Goal: Information Seeking & Learning: Learn about a topic

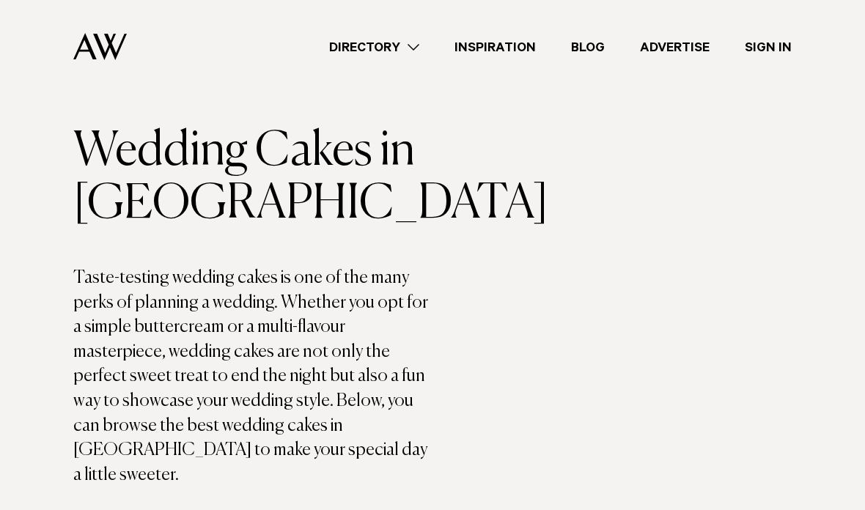
scroll to position [61, 0]
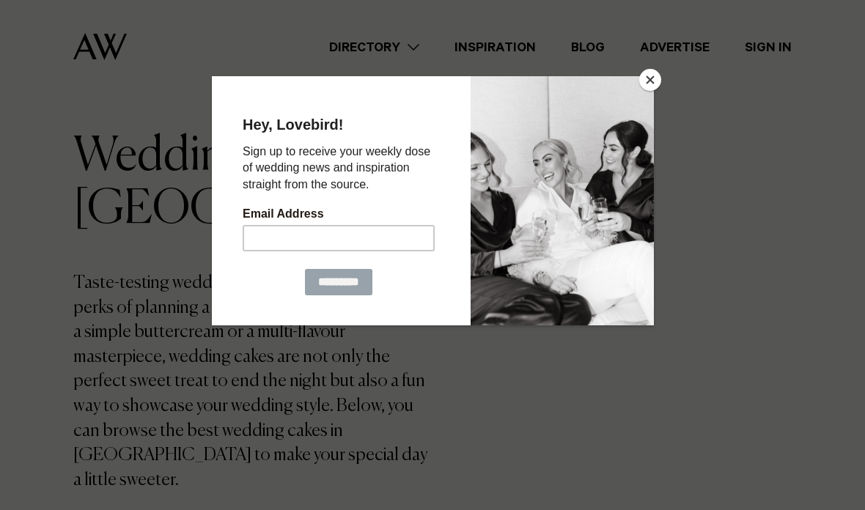
click at [641, 83] on button "Close" at bounding box center [650, 80] width 22 height 22
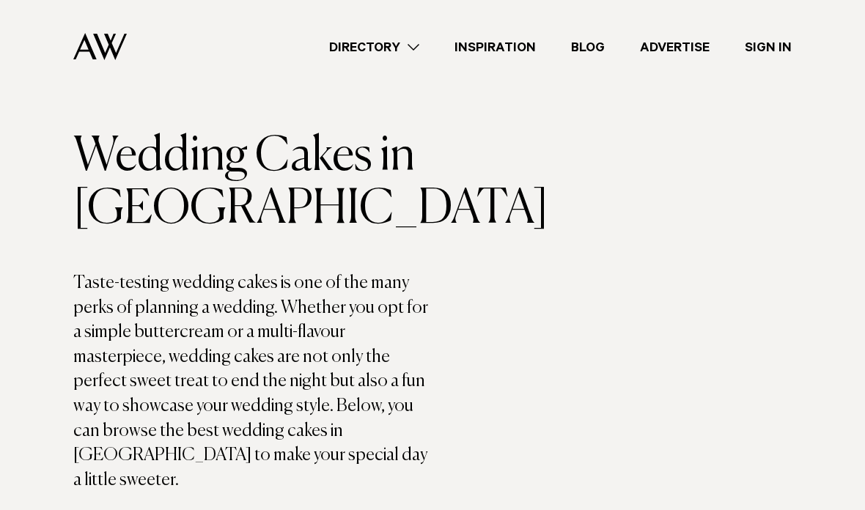
click at [347, 44] on link "Directory" at bounding box center [373, 47] width 125 height 20
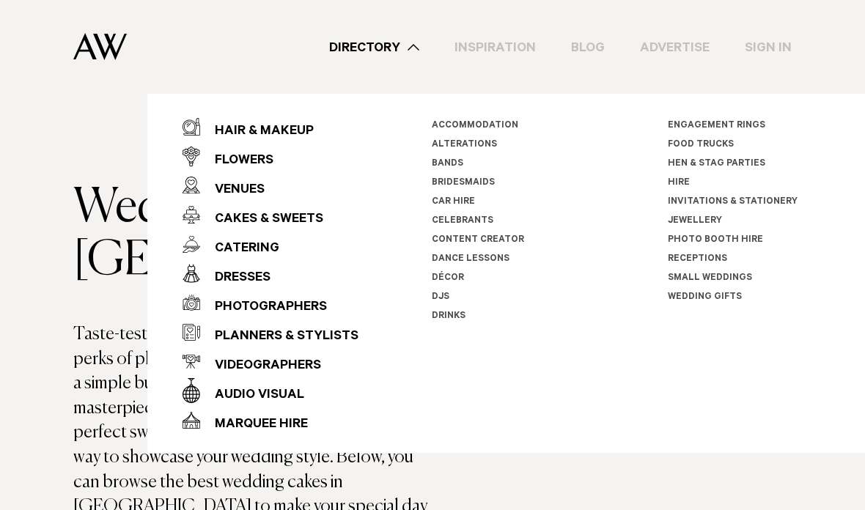
scroll to position [4, 0]
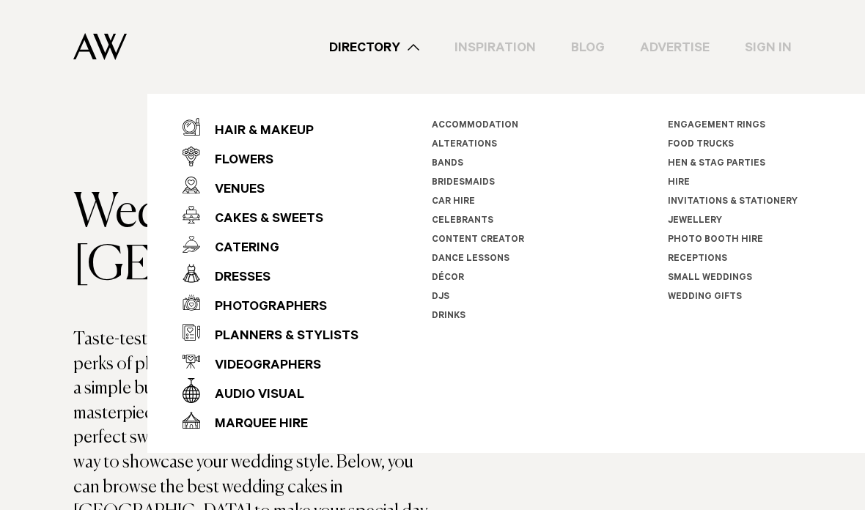
click at [225, 125] on div "Hair & Makeup" at bounding box center [257, 131] width 114 height 29
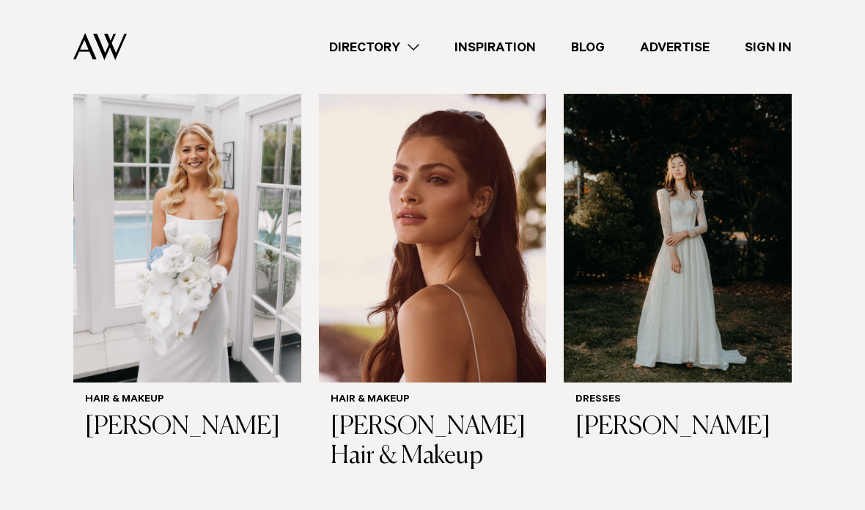
scroll to position [476, 0]
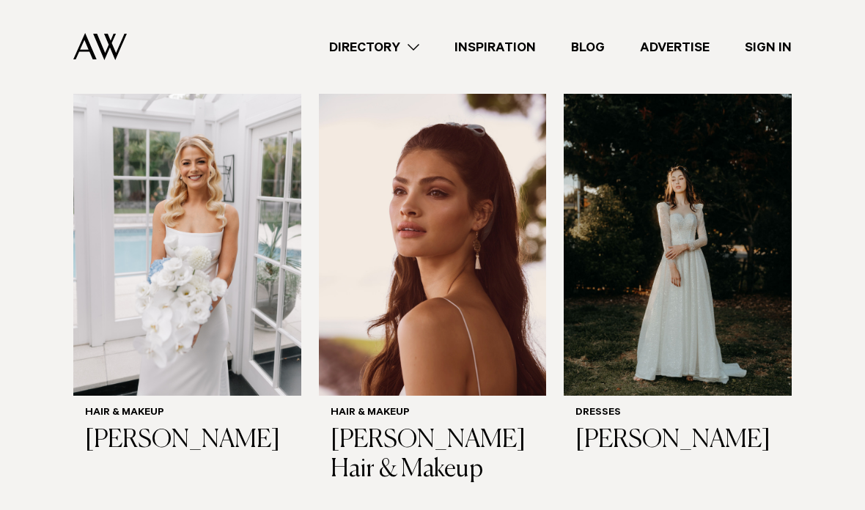
click at [106, 281] on img at bounding box center [187, 243] width 228 height 306
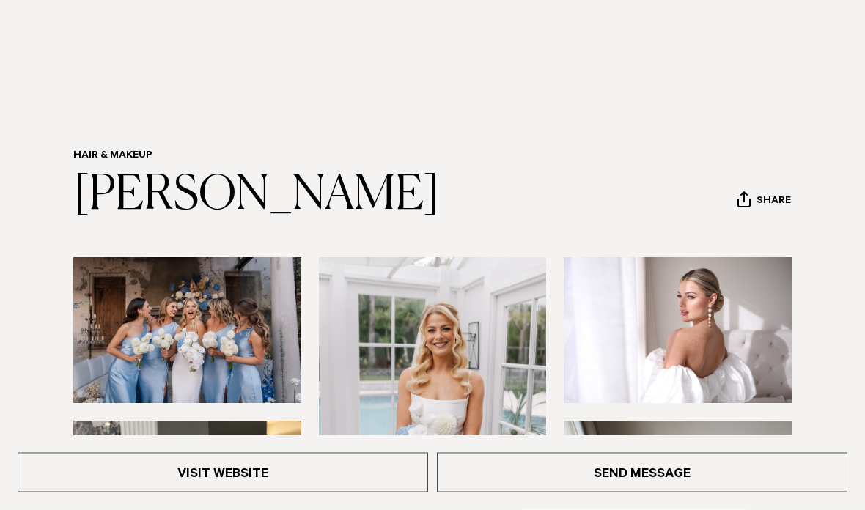
click at [207, 492] on link "Visit Website" at bounding box center [223, 473] width 410 height 40
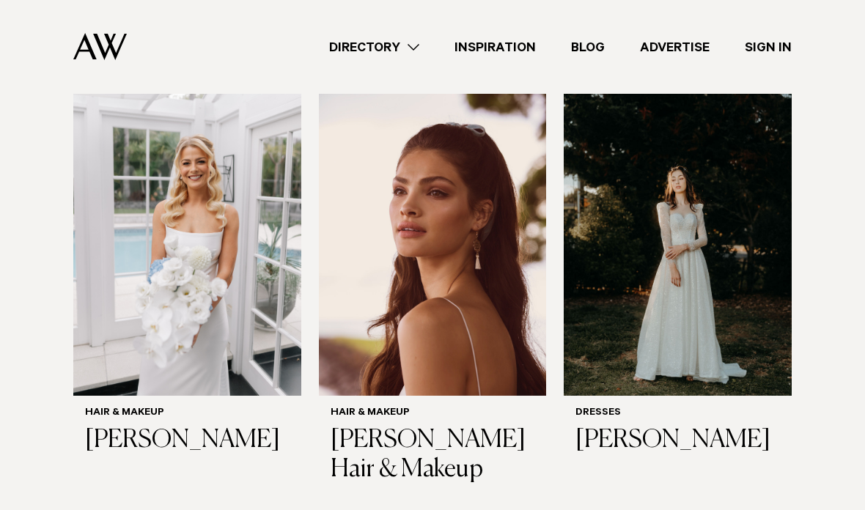
click at [358, 44] on link "Directory" at bounding box center [373, 47] width 125 height 20
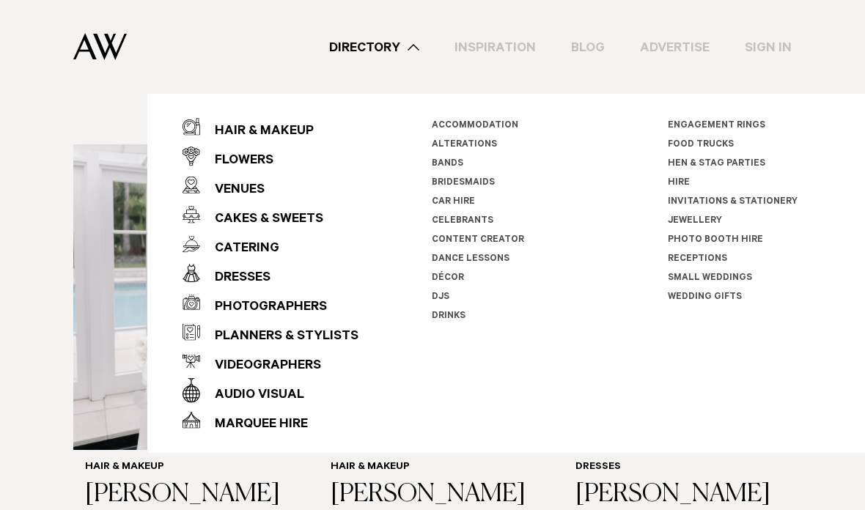
scroll to position [420, 0]
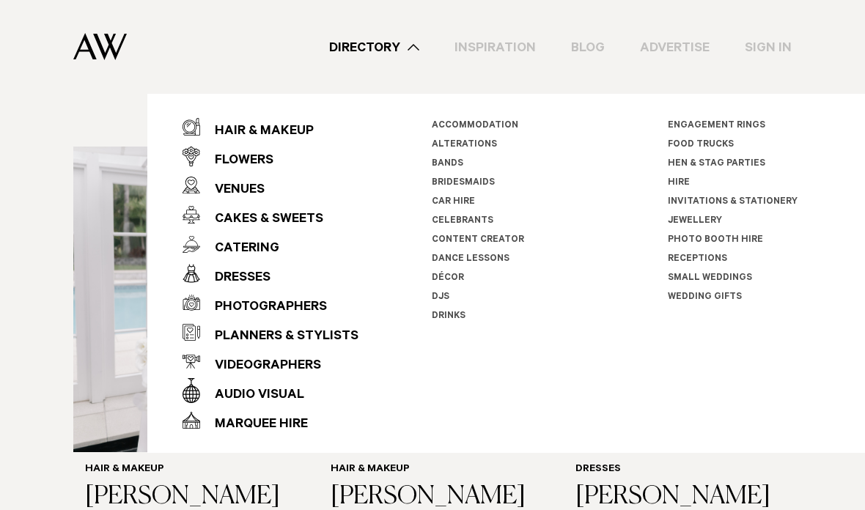
click at [221, 150] on div "Flowers" at bounding box center [236, 161] width 73 height 29
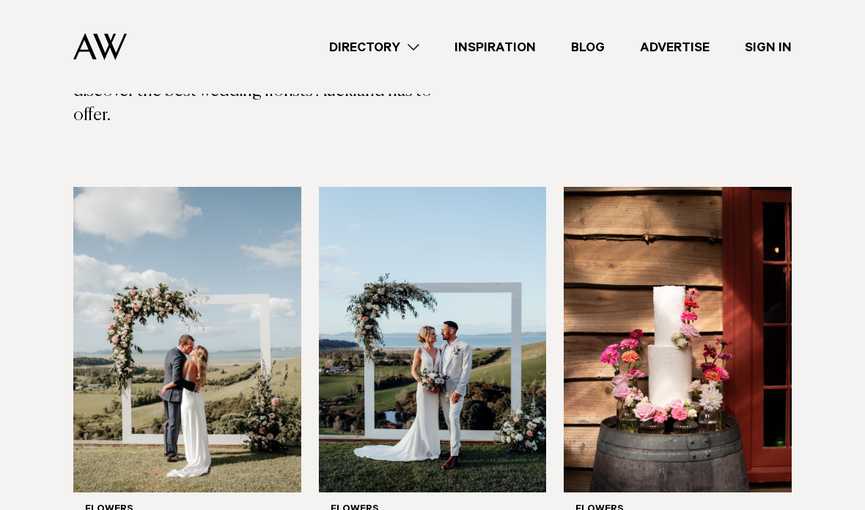
scroll to position [454, 0]
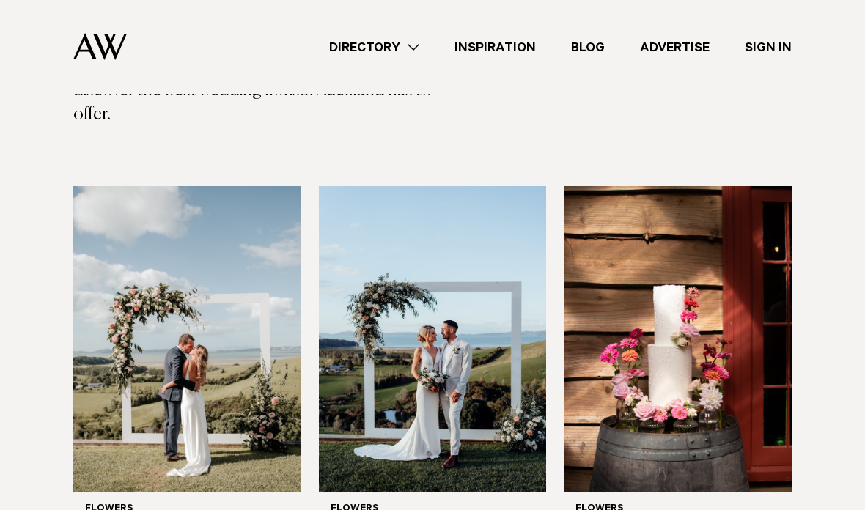
click at [367, 347] on img at bounding box center [433, 340] width 228 height 306
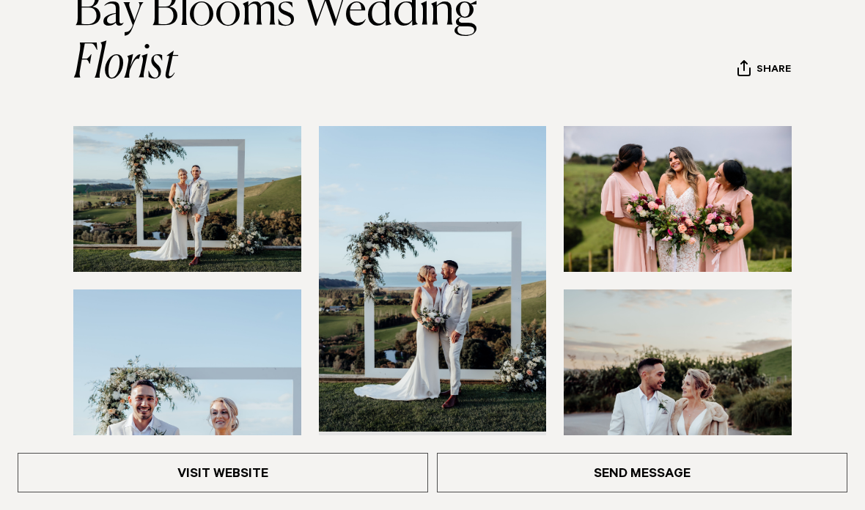
scroll to position [198, 0]
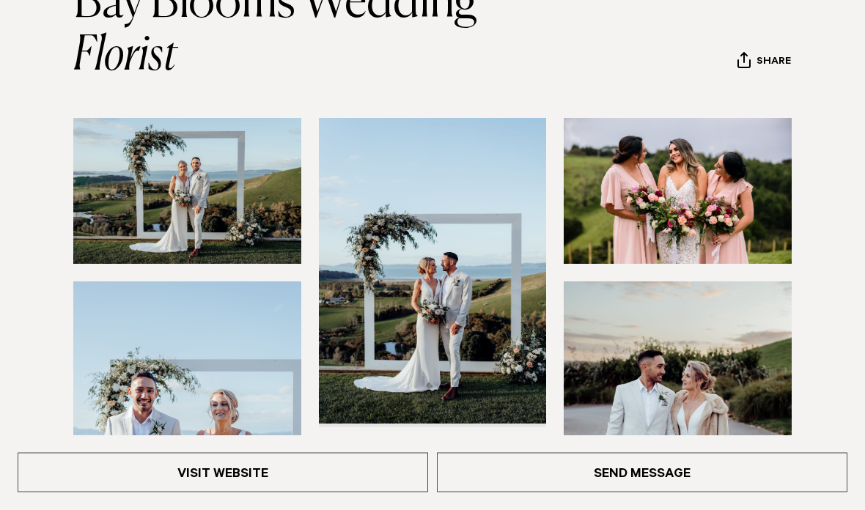
click at [253, 492] on link "Visit Website" at bounding box center [223, 473] width 410 height 40
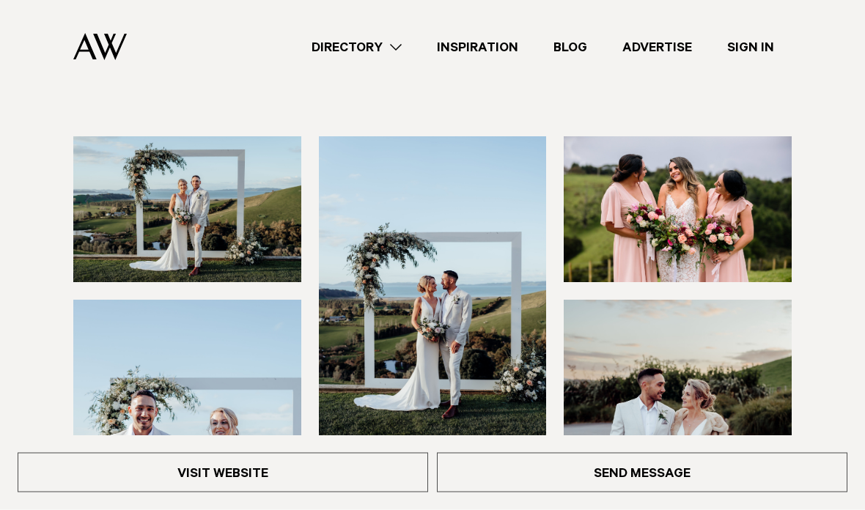
scroll to position [180, 0]
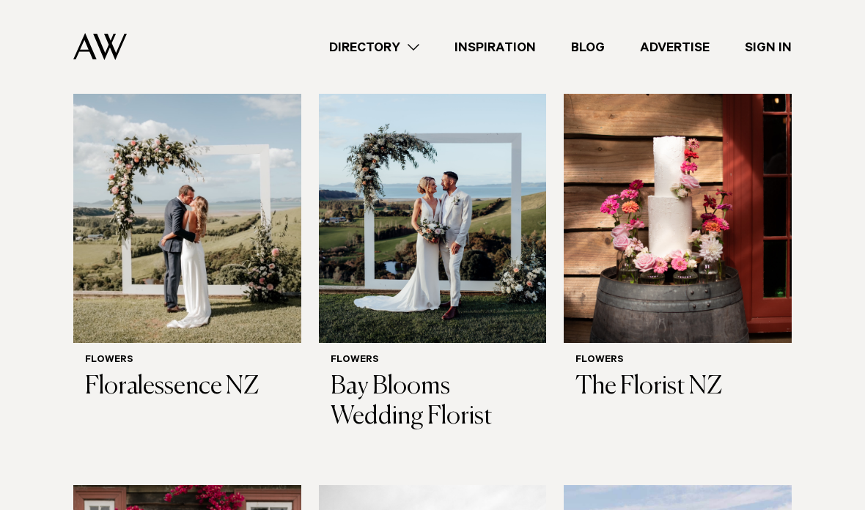
scroll to position [601, 0]
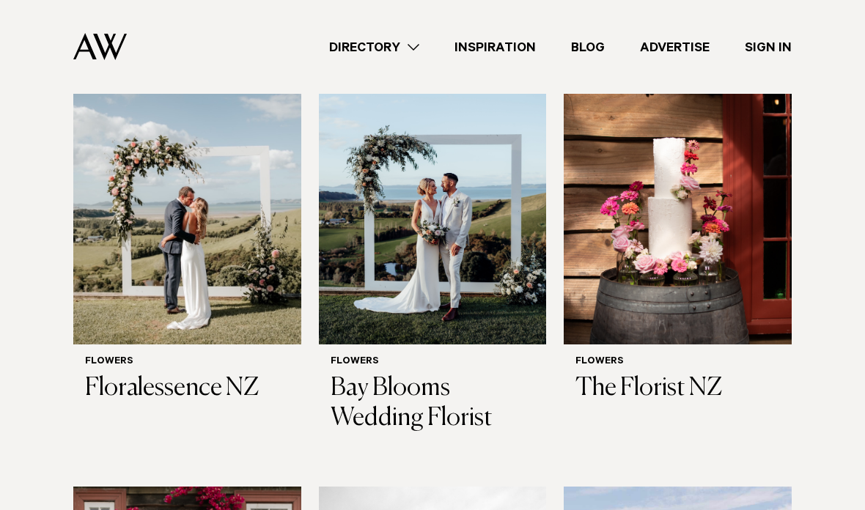
click at [198, 213] on img at bounding box center [187, 193] width 228 height 306
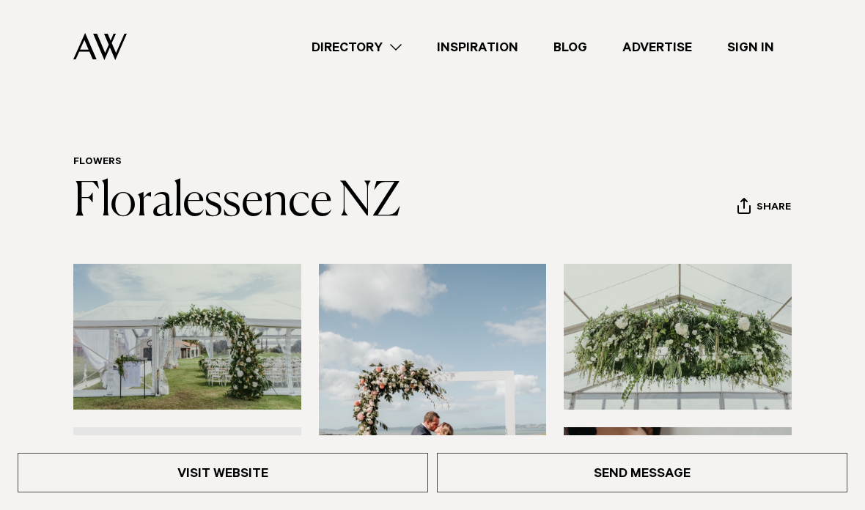
scroll to position [21, 0]
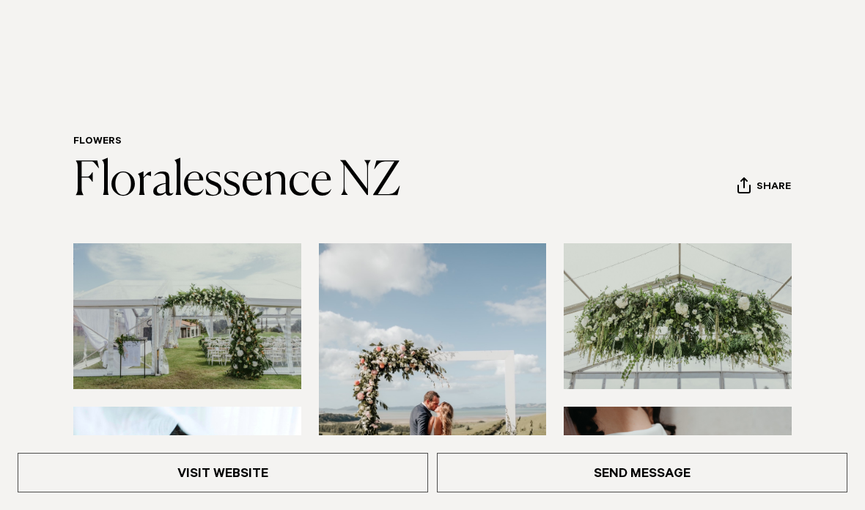
click at [315, 470] on link "Visit Website" at bounding box center [223, 473] width 410 height 40
